Goal: Task Accomplishment & Management: Use online tool/utility

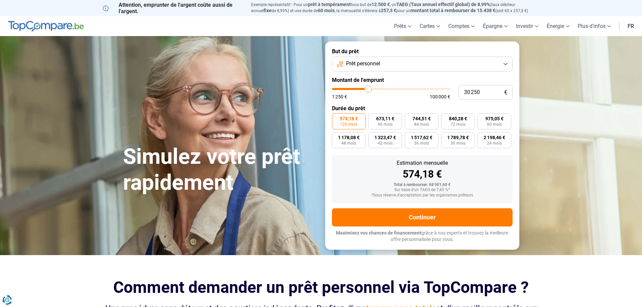
type input "29 000"
type input "29000"
type input "27 500"
type input "27500"
type input "26 500"
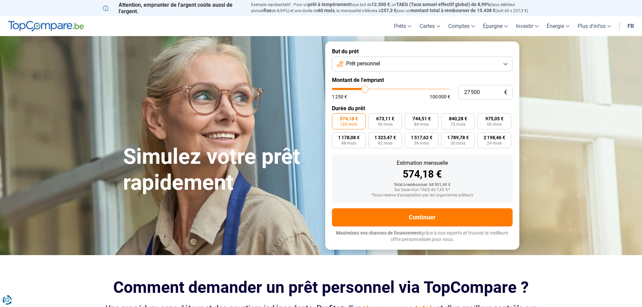
type input "26500"
type input "26 250"
type input "26250"
type input "25 250"
type input "25250"
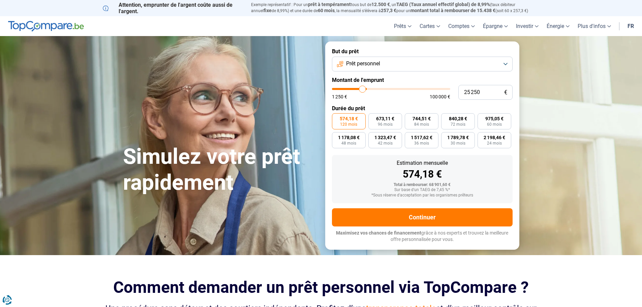
type input "24 750"
type input "24750"
type input "23 750"
type input "23750"
type input "23 500"
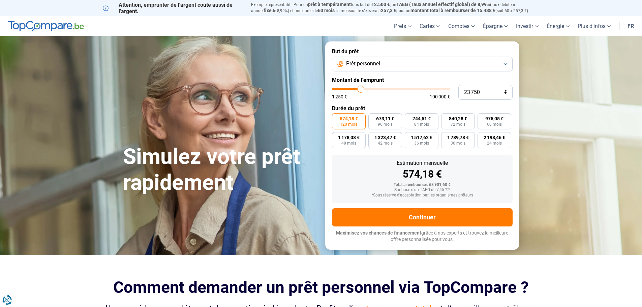
type input "23500"
type input "23 250"
type input "23250"
type input "22 750"
type input "22750"
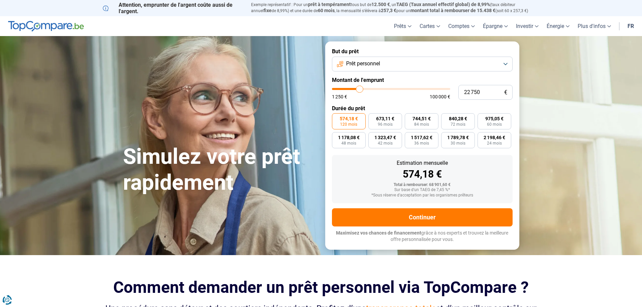
type input "22 250"
type input "22250"
type input "21 500"
type input "21500"
type input "20 750"
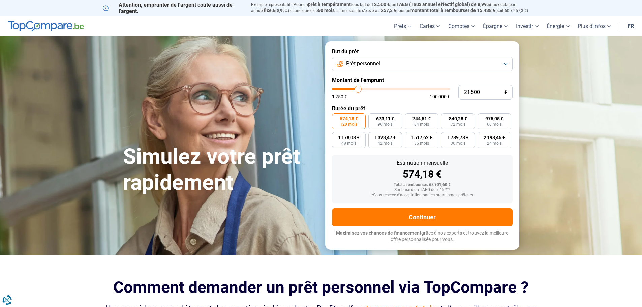
type input "20750"
type input "20 500"
type input "20500"
type input "20 000"
type input "20000"
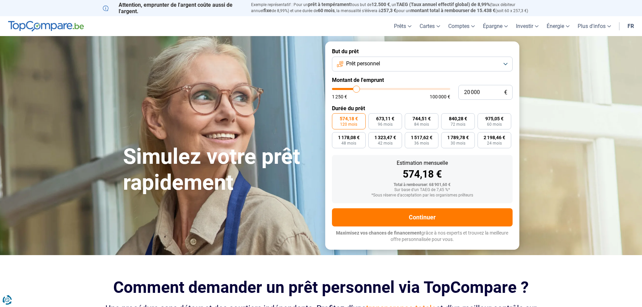
type input "19 250"
type input "19250"
type input "18 750"
type input "18750"
type input "17 750"
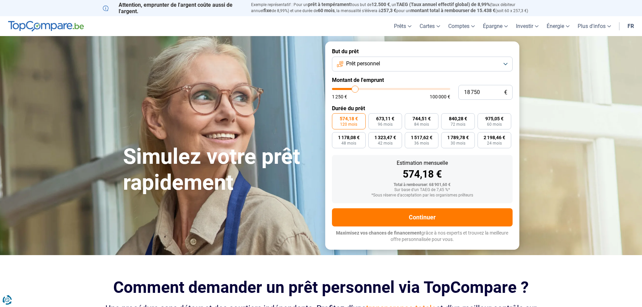
type input "17750"
type input "17 500"
type input "17500"
click at [354, 88] on input "range" at bounding box center [391, 89] width 118 height 2
radio input "true"
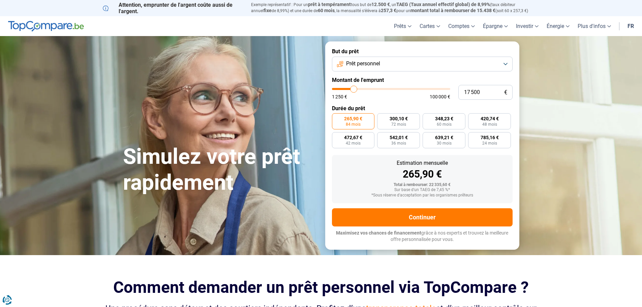
click at [350, 88] on input "range" at bounding box center [391, 89] width 118 height 2
type input "20 000"
type input "20000"
type input "19 250"
type input "19250"
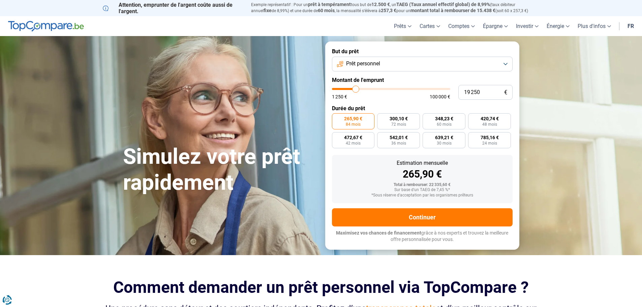
type input "19 000"
type input "19000"
type input "18 750"
type input "18750"
type input "18 500"
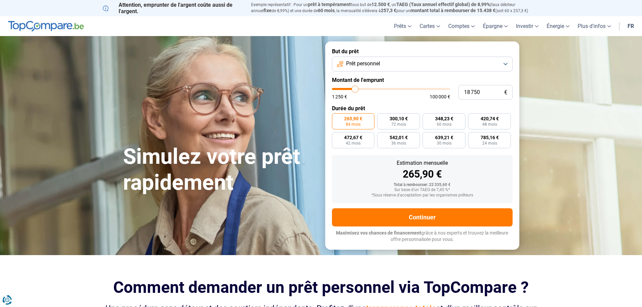
type input "18500"
type input "17 750"
type input "17750"
type input "17 500"
type input "17500"
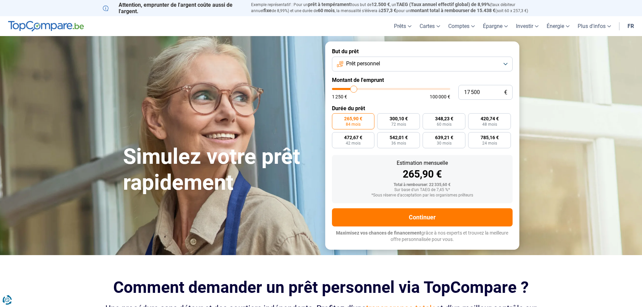
type input "17 250"
type input "17250"
type input "16 500"
type input "16500"
type input "17 000"
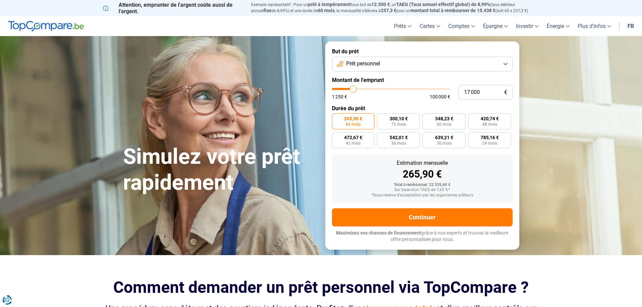
drag, startPoint x: 357, startPoint y: 87, endPoint x: 353, endPoint y: 87, distance: 3.4
type input "17000"
click at [353, 88] on input "range" at bounding box center [391, 89] width 118 height 2
click at [449, 120] on span "338,28 €" at bounding box center [444, 118] width 18 height 5
click at [427, 118] on input "338,28 € 60 mois" at bounding box center [425, 115] width 4 height 4
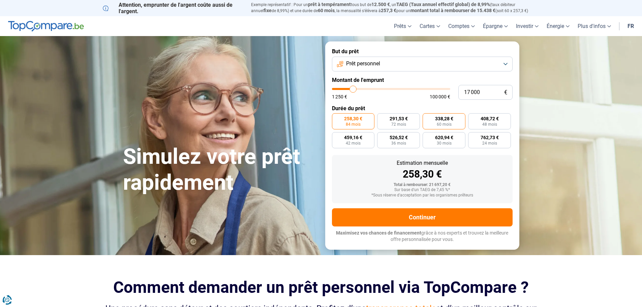
radio input "true"
